Goal: Task Accomplishment & Management: Complete application form

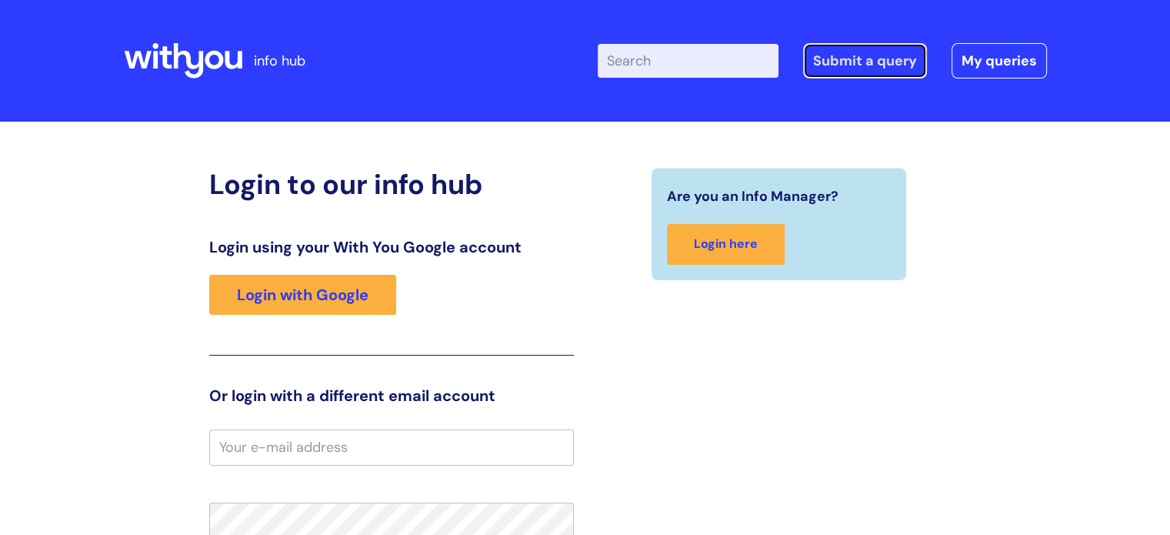
click at [882, 55] on link "Submit a query" at bounding box center [865, 60] width 124 height 35
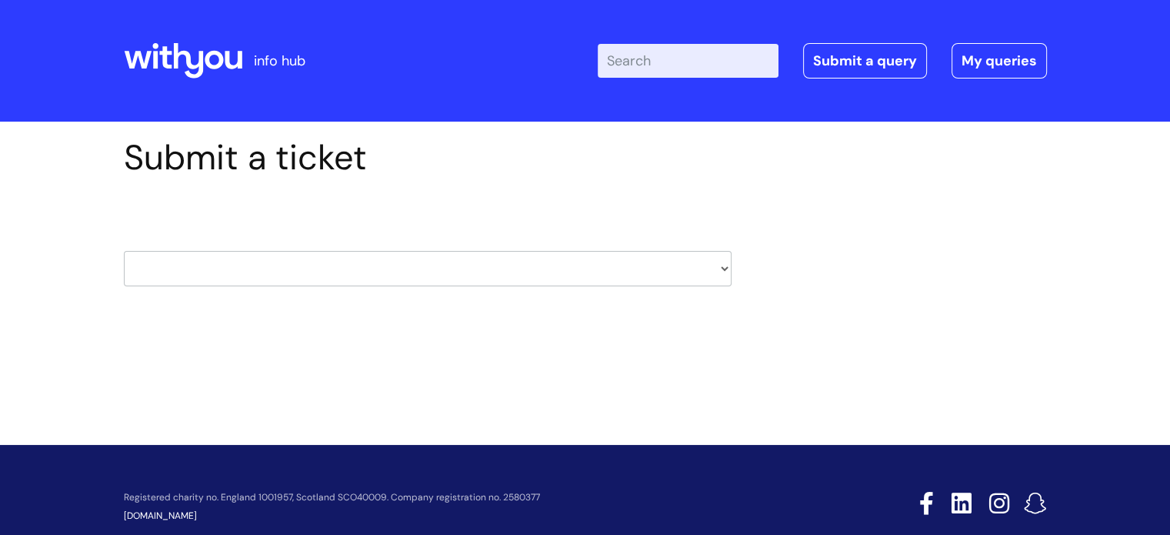
click at [462, 281] on select "HR / People IT and Support Clinical Drug Alerts Finance Accounts Data Support T…" at bounding box center [428, 268] width 608 height 35
select select "information_requests_&_reports_-_data_analysts"
click at [124, 251] on select "HR / People IT and Support Clinical Drug Alerts Finance Accounts Data Support T…" at bounding box center [428, 268] width 608 height 35
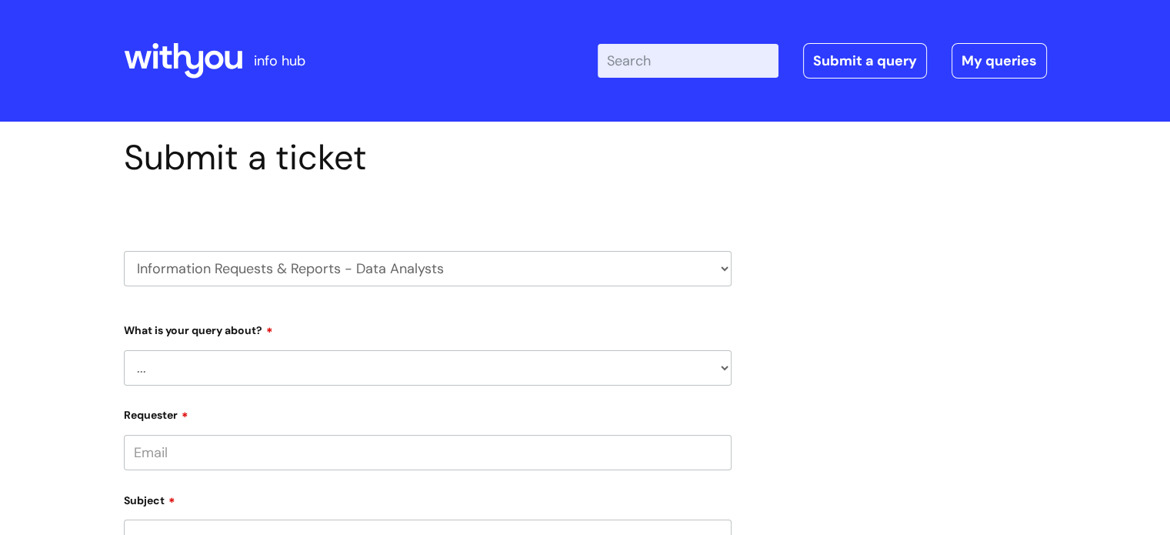
click at [233, 364] on select "... Existing (non-Nebula) Report Nebula Reports Understanding Data" at bounding box center [428, 367] width 608 height 35
select select "Understanding Data"
click at [124, 350] on select "... Existing (non-Nebula) Report Nebula Reports Understanding Data" at bounding box center [428, 367] width 608 height 35
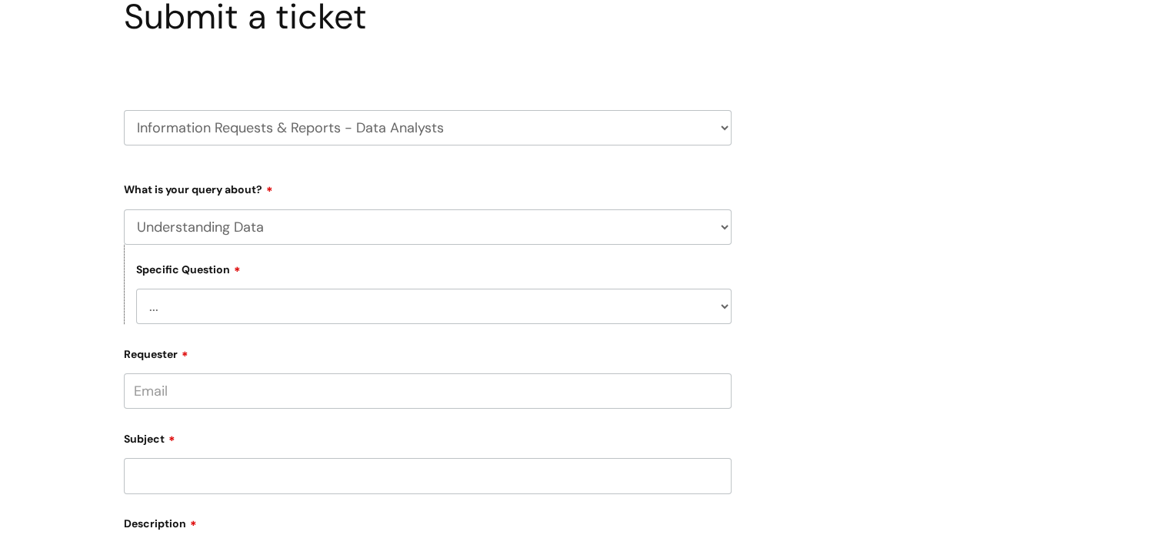
scroll to position [154, 0]
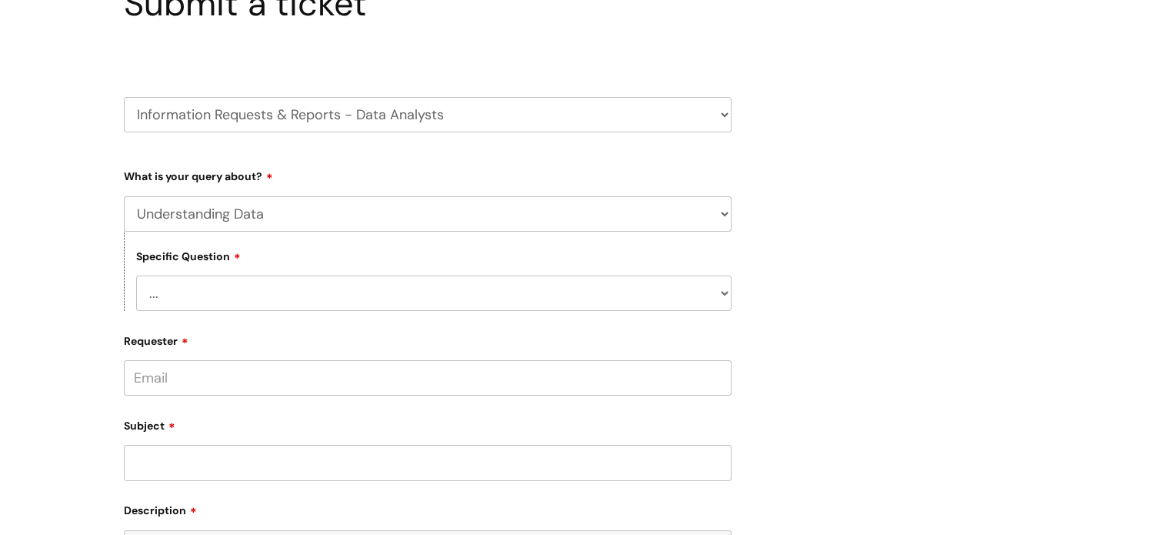
click at [225, 296] on select "... Calculations used Data collection Data Training Data visualisation" at bounding box center [434, 292] width 596 height 35
select select "Data collection"
click at [136, 275] on select "... Calculations used Data collection Data Training Data visualisation" at bounding box center [434, 292] width 596 height 35
click at [237, 376] on input "Requester" at bounding box center [428, 377] width 608 height 35
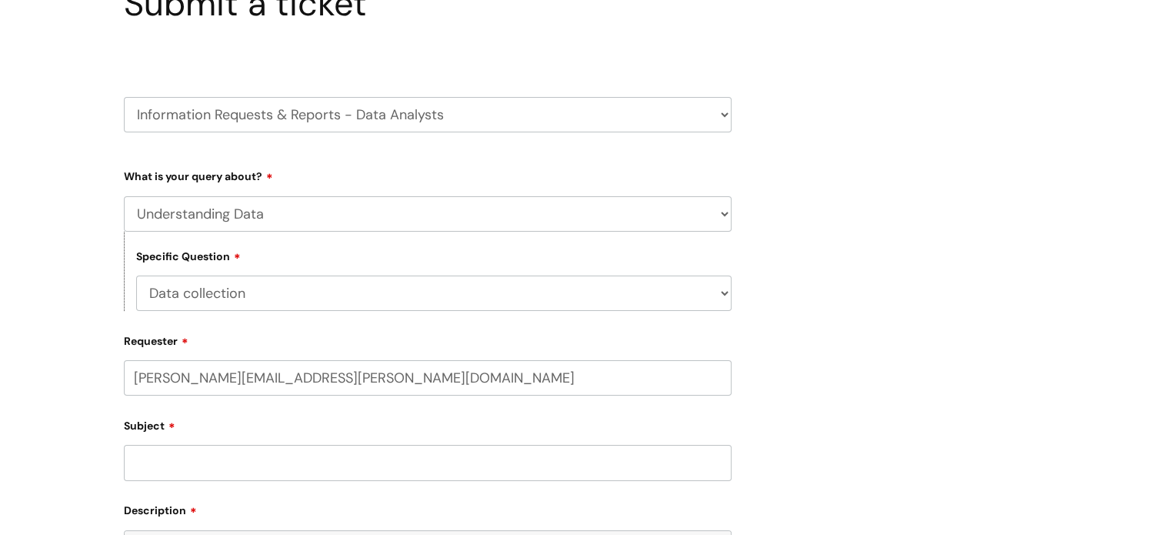
type input "[PERSON_NAME][EMAIL_ADDRESS][PERSON_NAME][DOMAIN_NAME]"
click at [182, 470] on input "Subject" at bounding box center [428, 465] width 608 height 35
click at [183, 447] on input "text" at bounding box center [428, 437] width 608 height 35
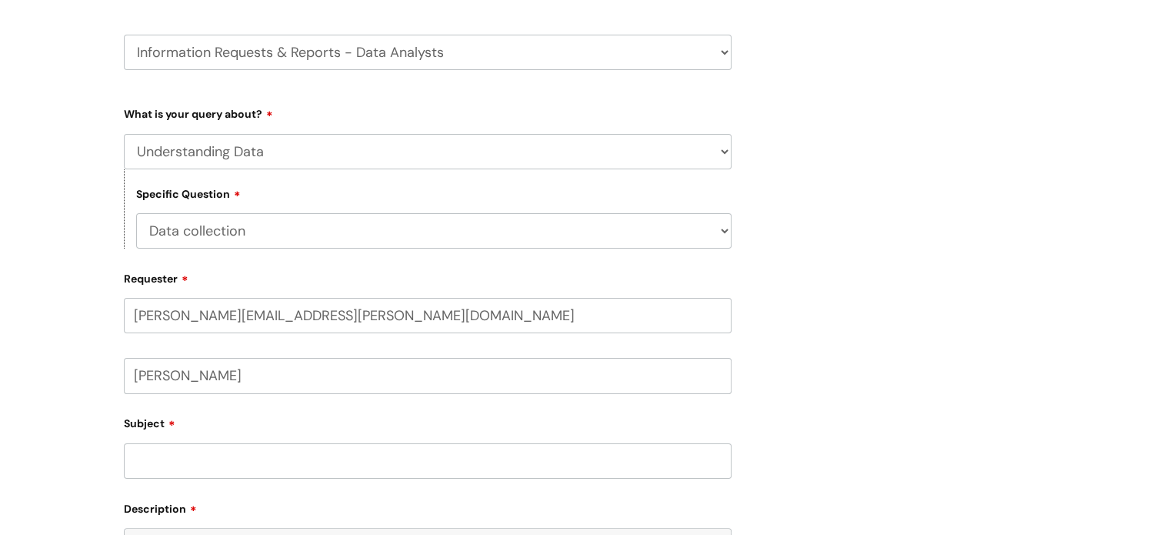
scroll to position [308, 0]
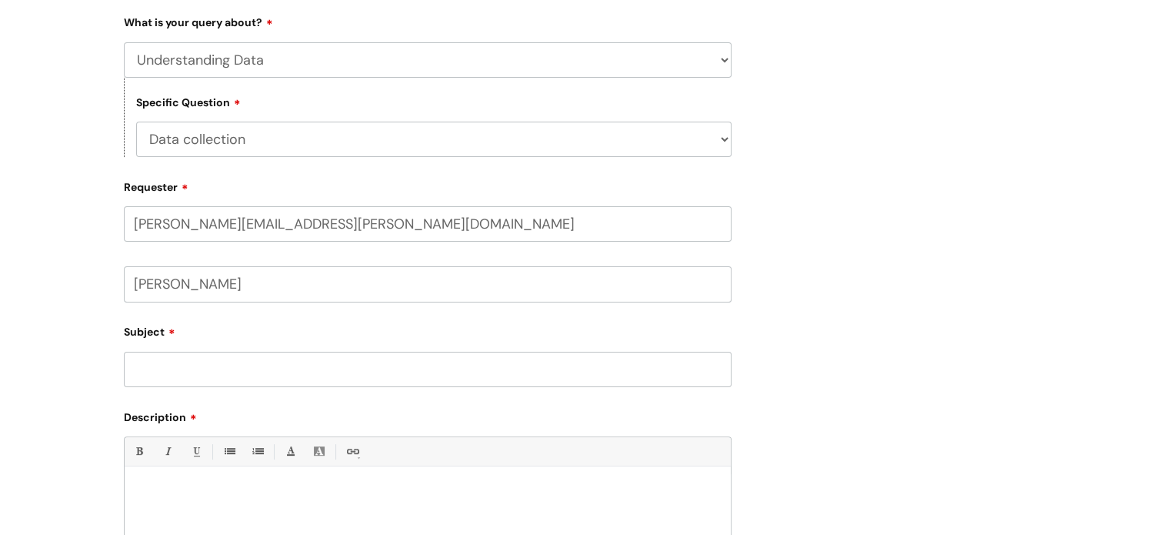
type input "[PERSON_NAME]"
click at [149, 371] on input "Subject" at bounding box center [428, 369] width 608 height 35
type input "Data request"
click at [161, 484] on div at bounding box center [428, 527] width 606 height 106
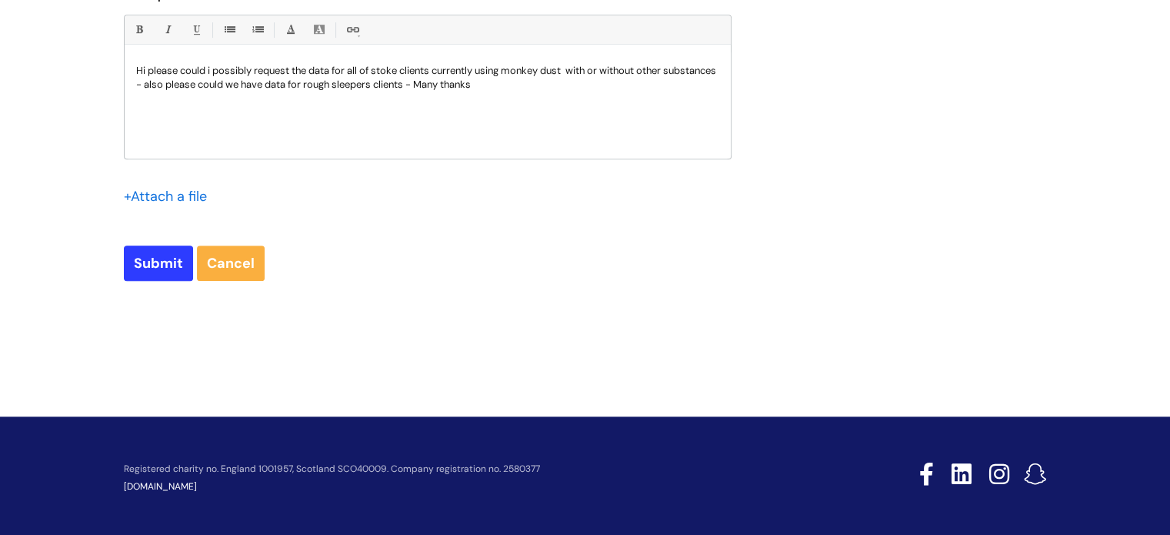
scroll to position [734, 0]
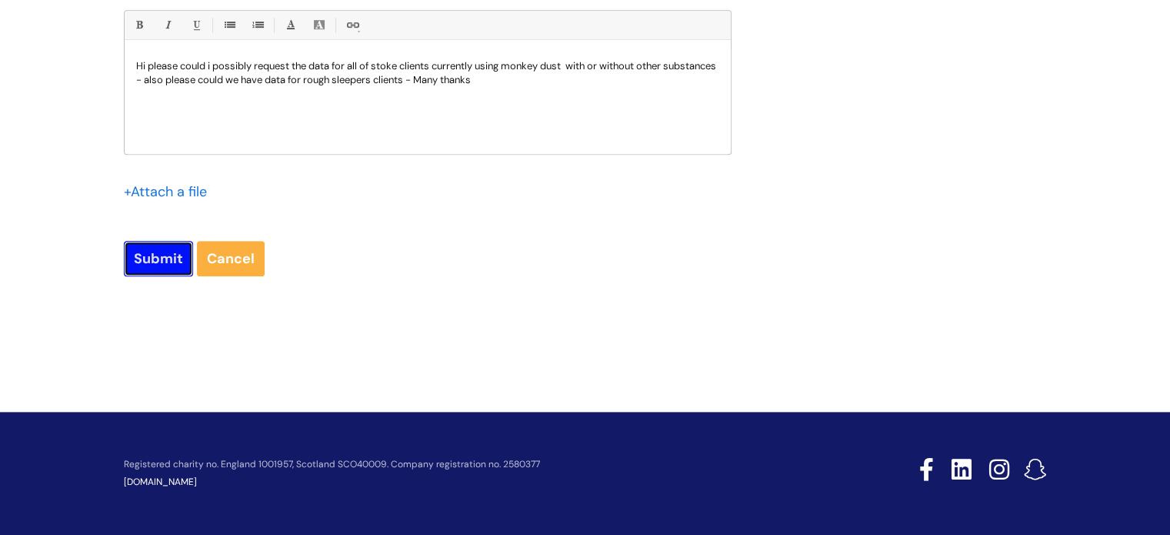
click at [157, 256] on input "Submit" at bounding box center [158, 258] width 69 height 35
type input "Please Wait..."
